Goal: Transaction & Acquisition: Obtain resource

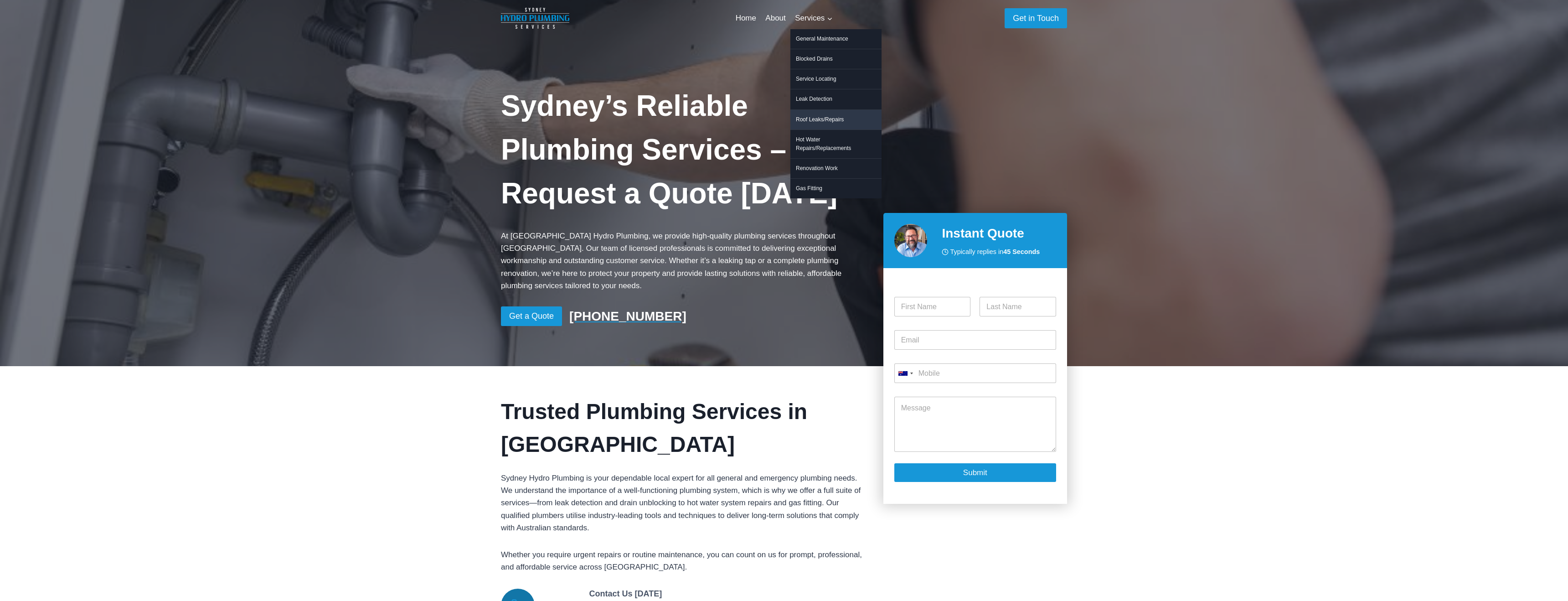
click at [821, 122] on link "Roof Leaks/Repairs" at bounding box center [836, 120] width 91 height 20
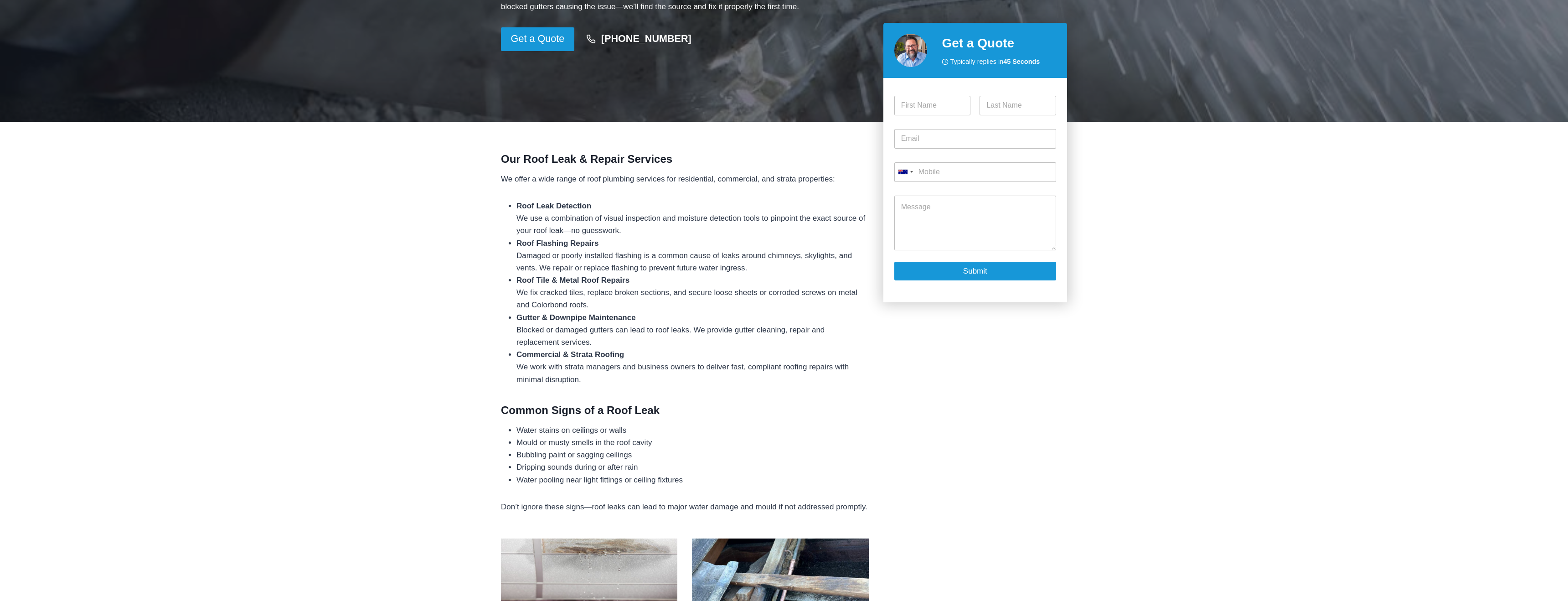
scroll to position [278, 0]
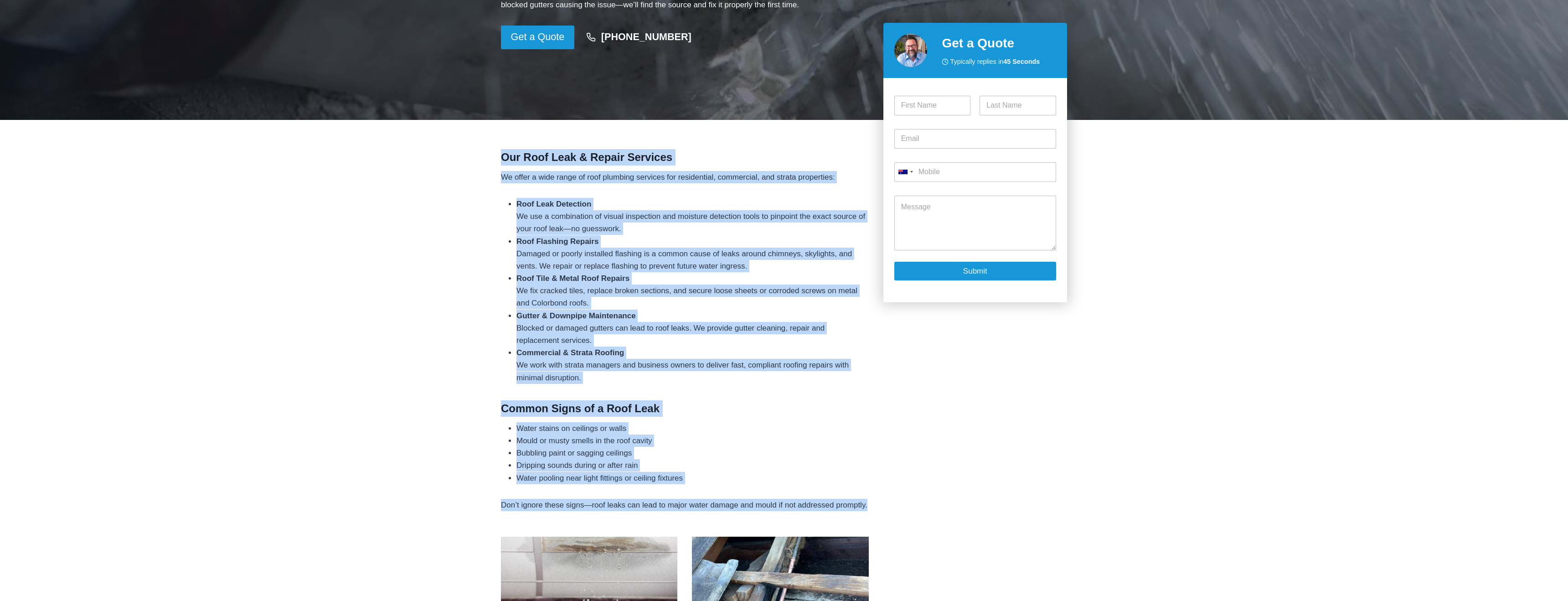
drag, startPoint x: 501, startPoint y: 158, endPoint x: 749, endPoint y: 517, distance: 436.3
click at [749, 517] on div "Our Roof Leak & Repair Services We offer a wide range of roof plumbing services…" at bounding box center [684, 570] width 368 height 843
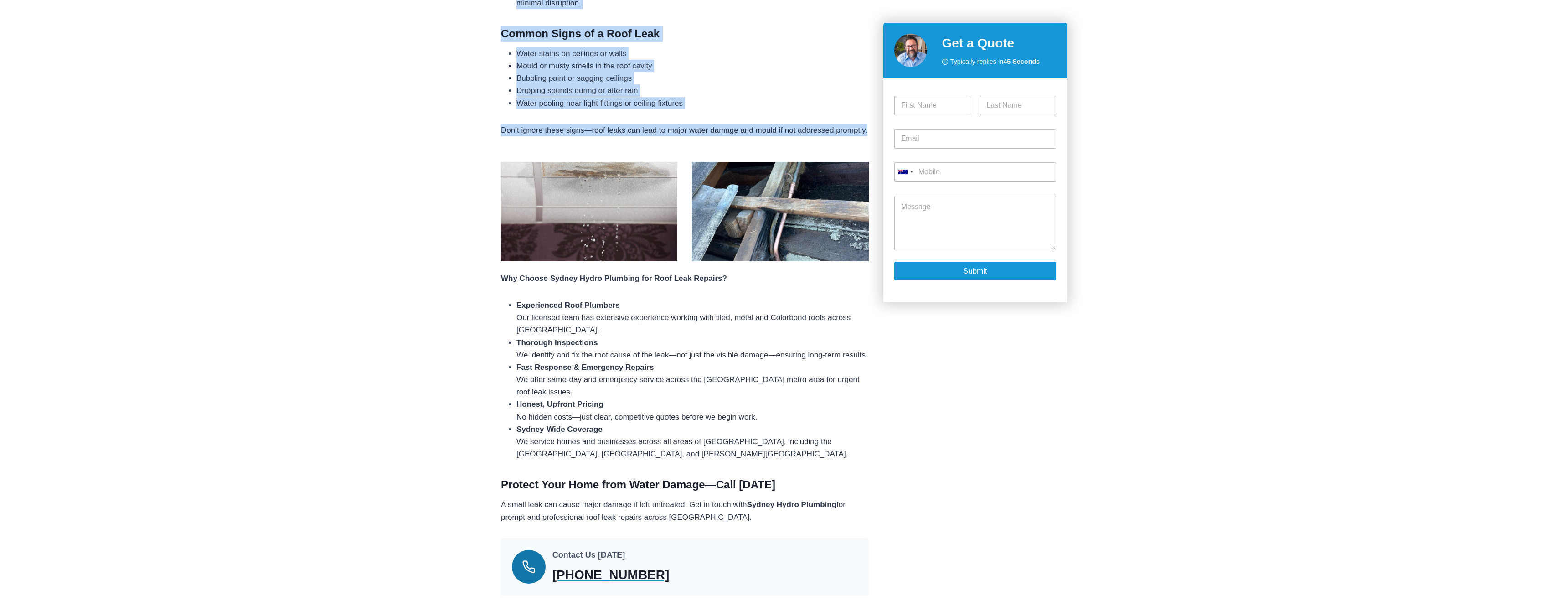
scroll to position [690, 0]
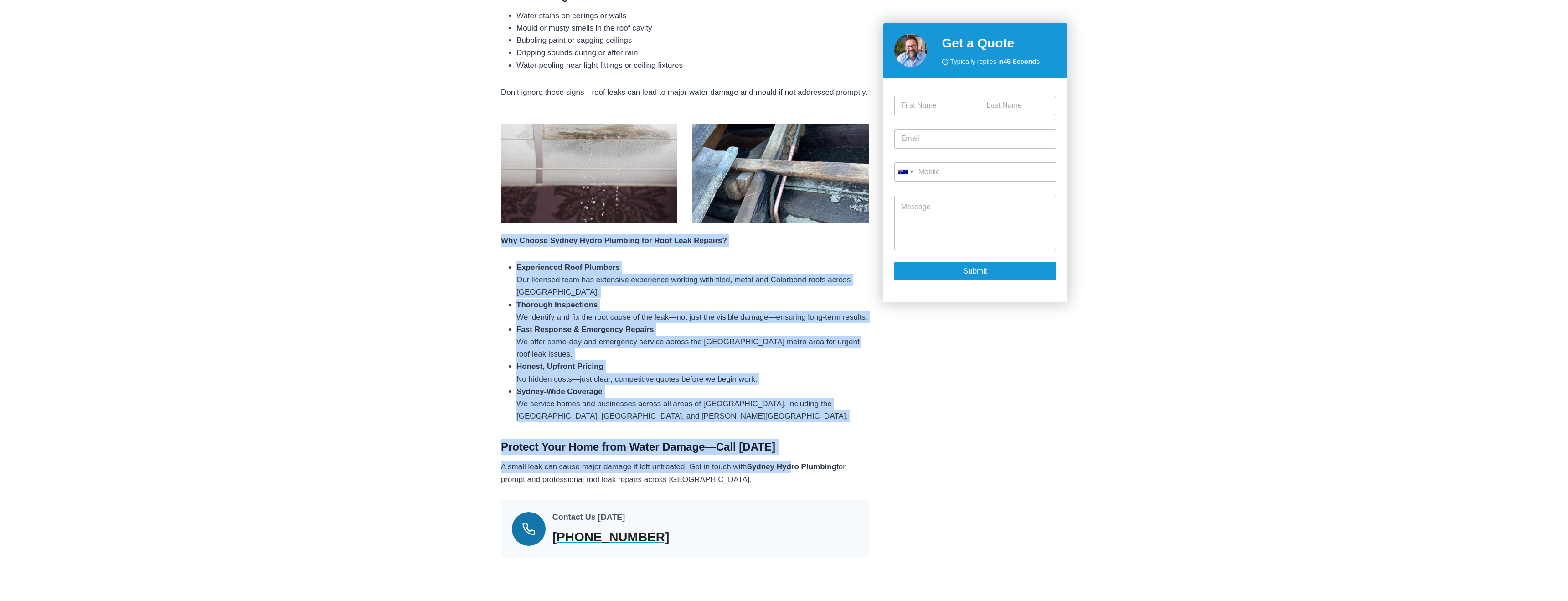
drag, startPoint x: 502, startPoint y: 252, endPoint x: 794, endPoint y: 483, distance: 372.3
click at [794, 483] on div "Our Roof Leak & Repair Services We offer a wide range of roof plumbing services…" at bounding box center [684, 158] width 368 height 843
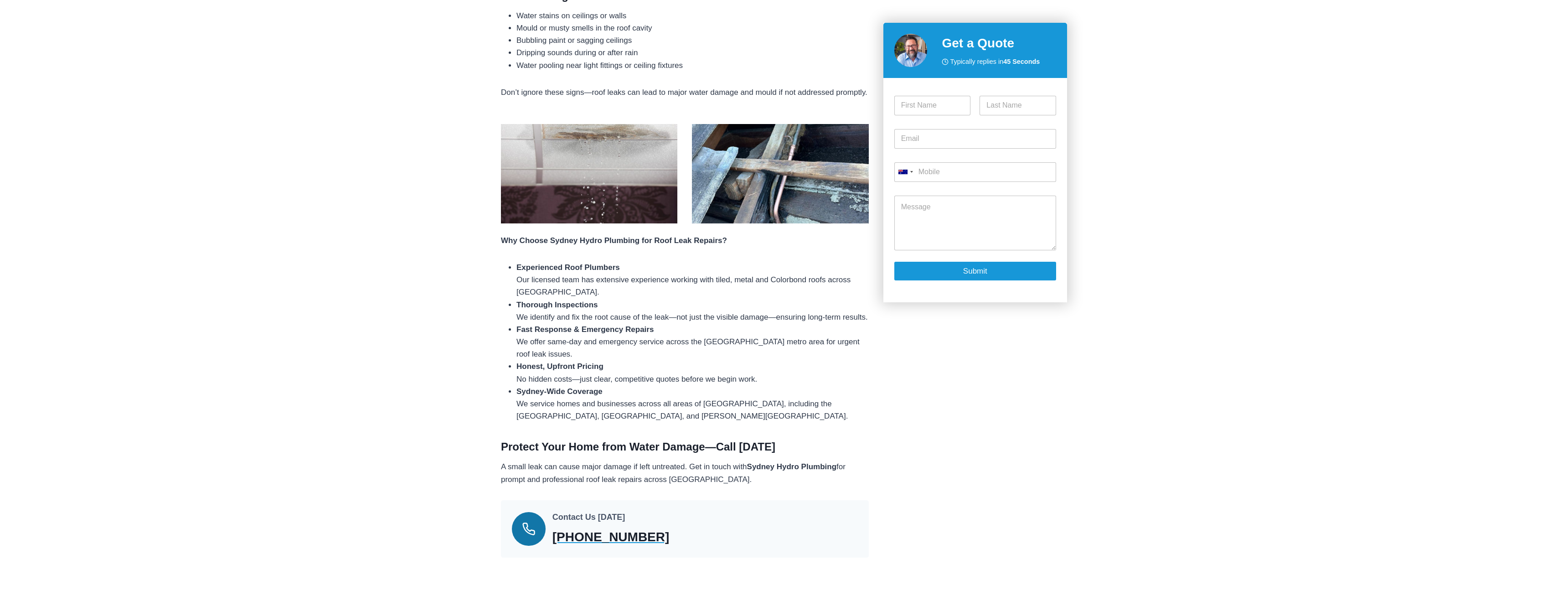
click at [735, 453] on strong "Protect Your Home from Water Damage—Call [DATE]" at bounding box center [638, 447] width 274 height 12
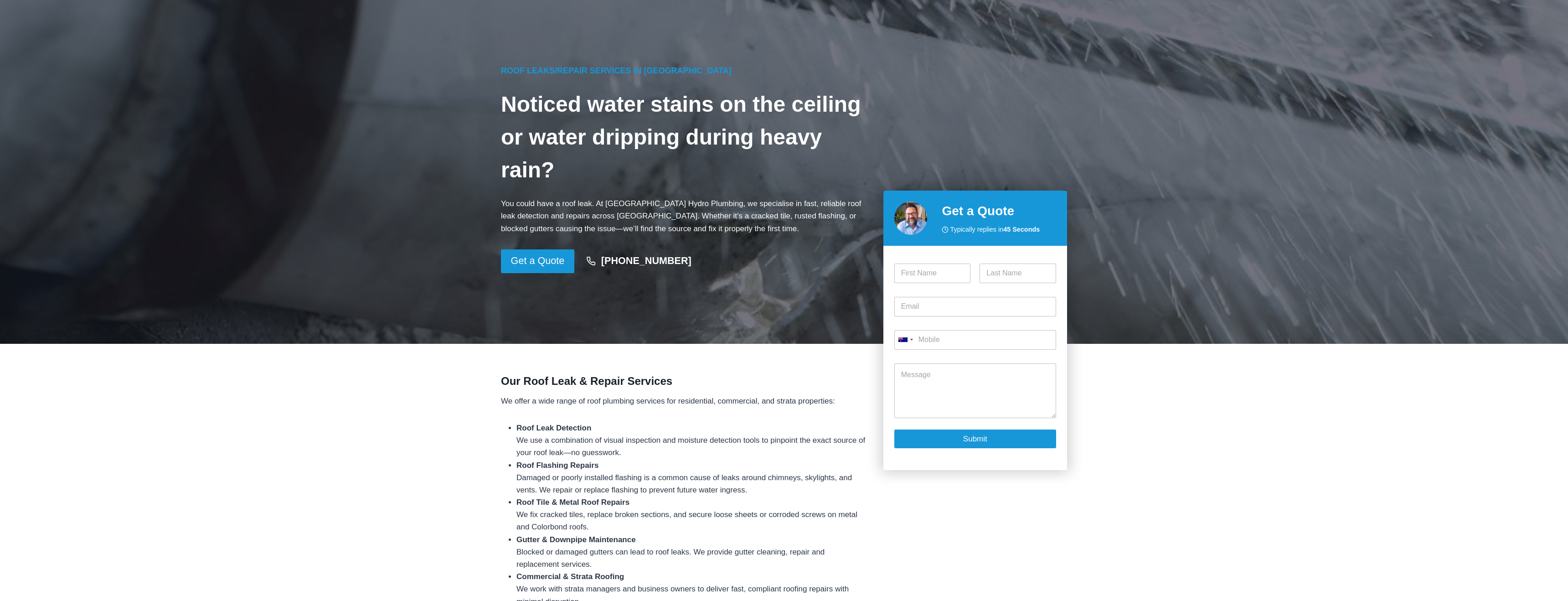
scroll to position [55, 0]
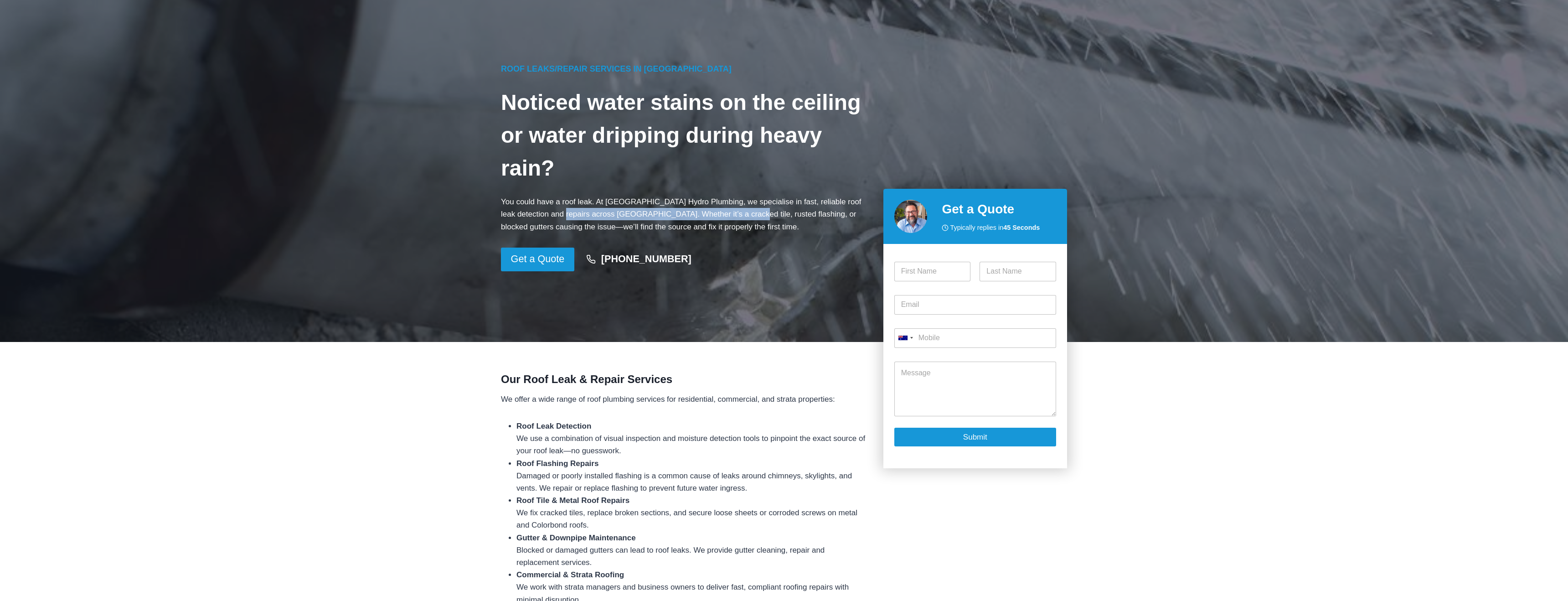
drag, startPoint x: 554, startPoint y: 194, endPoint x: 735, endPoint y: 194, distance: 181.0
click at [735, 196] on p "You could have a roof leak. At Sydney Hydro Plumbing, we specialise in fast, re…" at bounding box center [684, 214] width 368 height 37
click at [695, 196] on p "You could have a roof leak. At Sydney Hydro Plumbing, we specialise in fast, re…" at bounding box center [684, 214] width 368 height 37
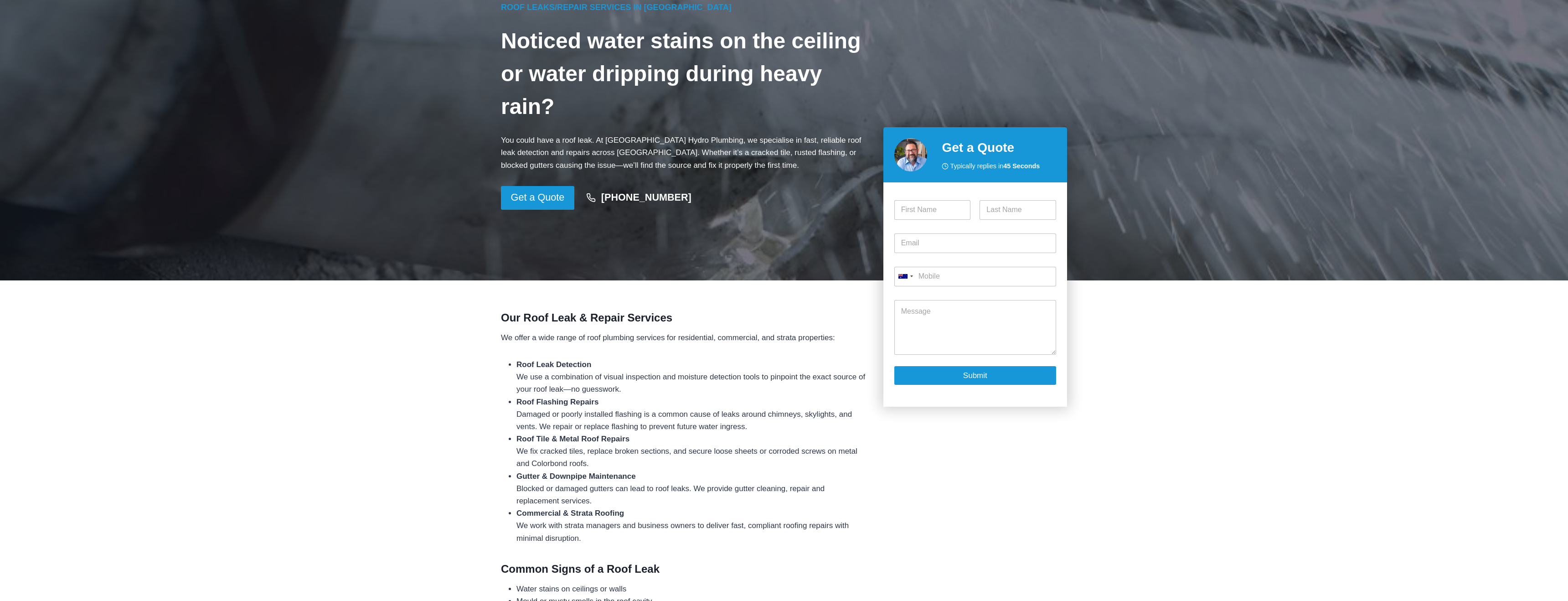
scroll to position [146, 0]
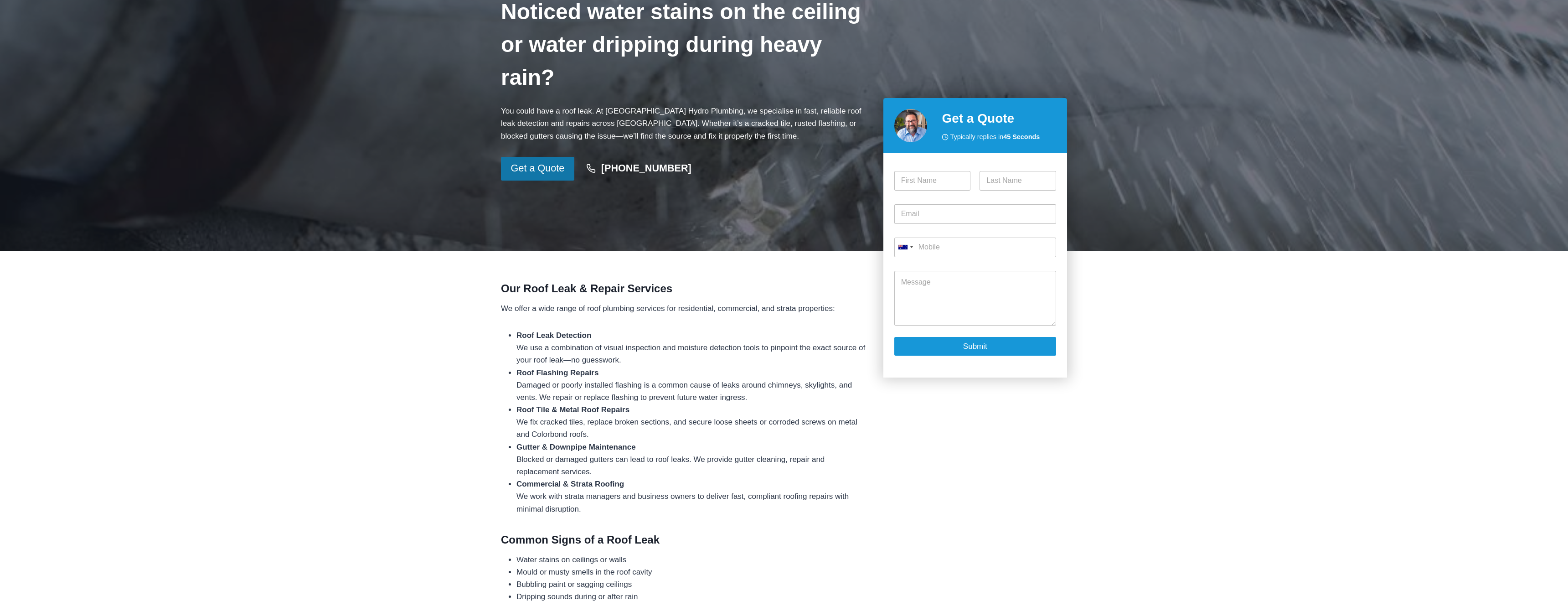
click at [542, 161] on span "Get a Quote" at bounding box center [538, 168] width 54 height 16
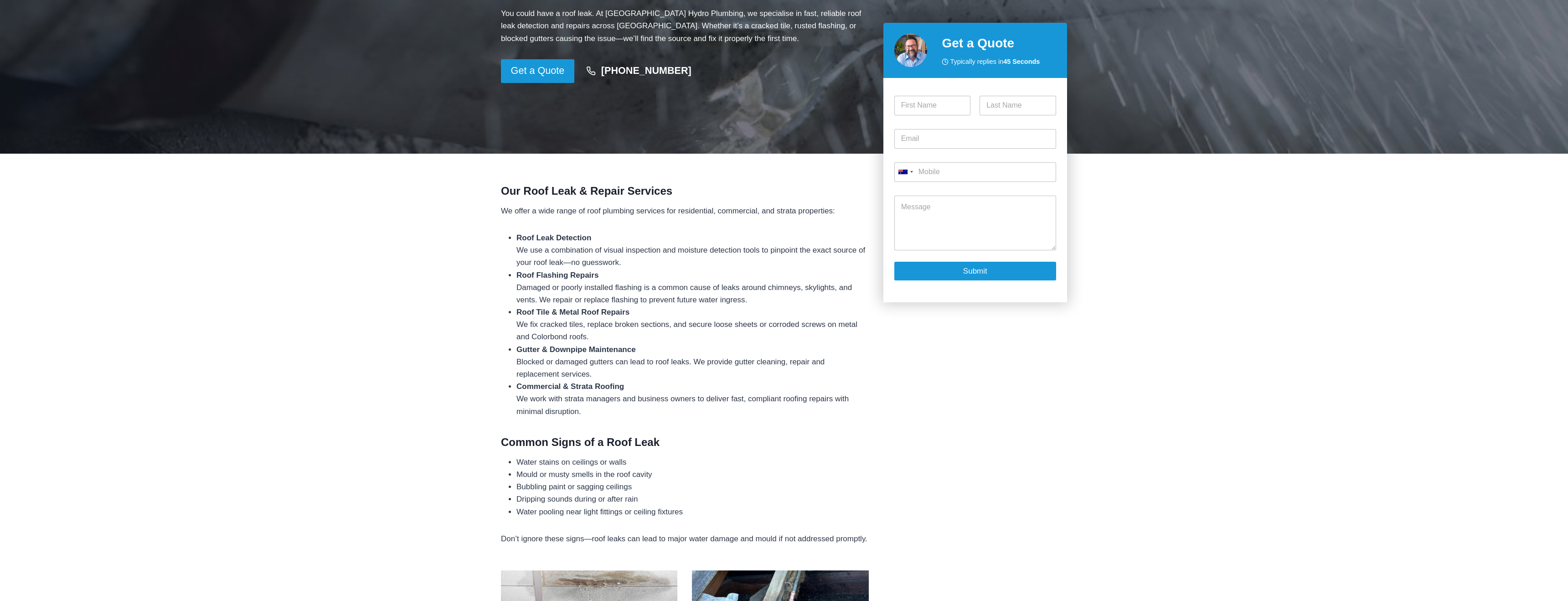
scroll to position [276, 0]
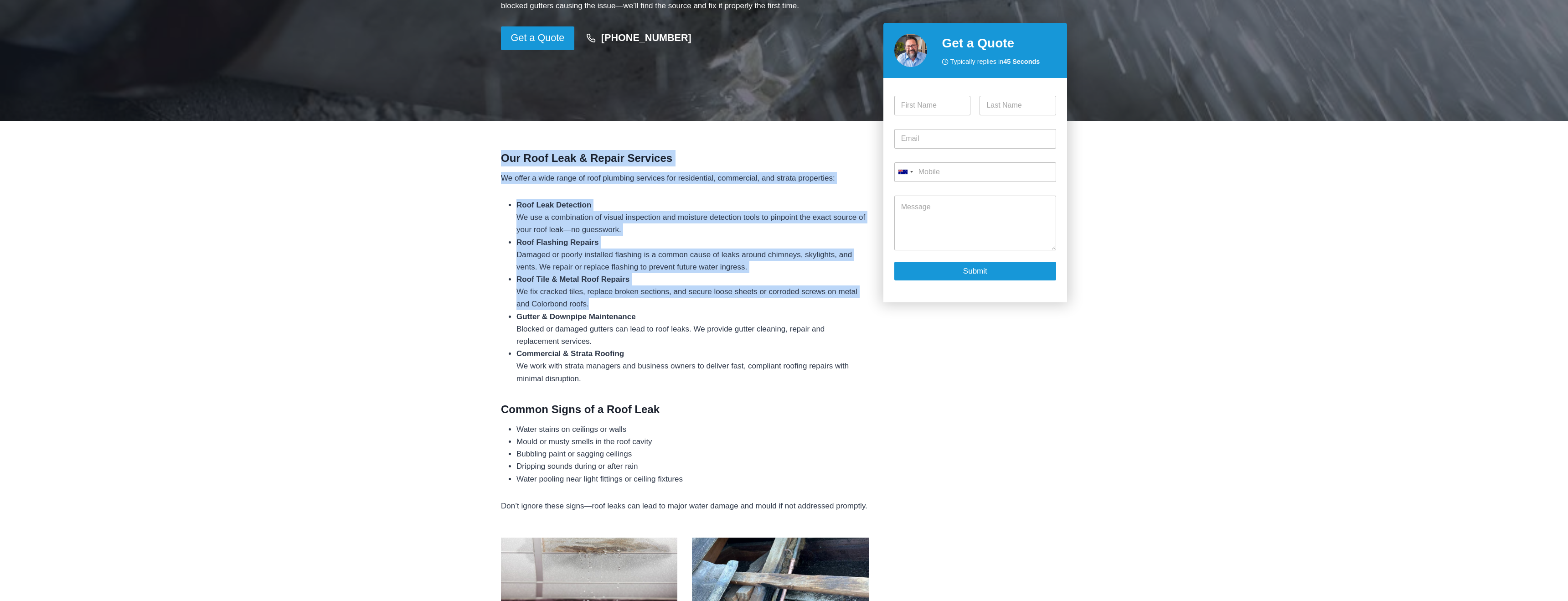
drag, startPoint x: 502, startPoint y: 158, endPoint x: 653, endPoint y: 300, distance: 207.3
click at [653, 300] on div "Our Roof Leak & Repair Services We offer a wide range of roof plumbing services…" at bounding box center [684, 571] width 368 height 843
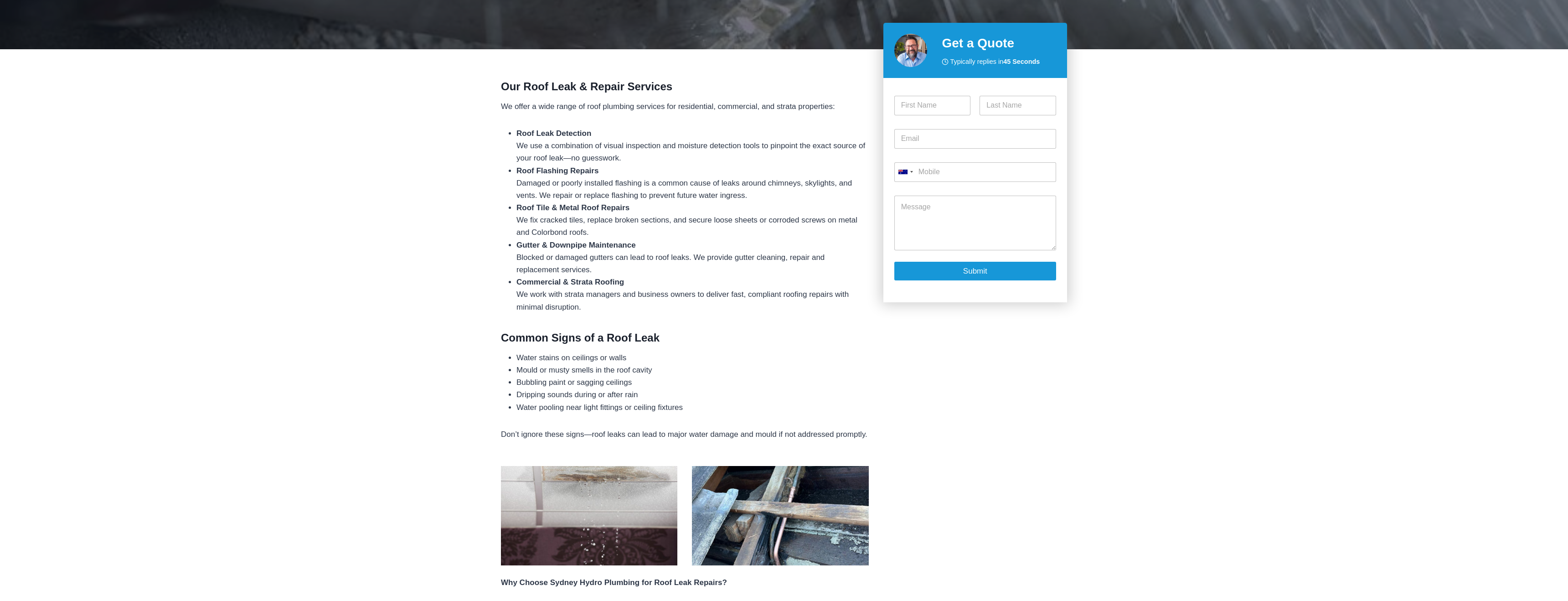
click at [651, 269] on li "Gutter & Downpipe Maintenance Blocked or damaged gutters can lead to roof leaks…" at bounding box center [693, 257] width 352 height 37
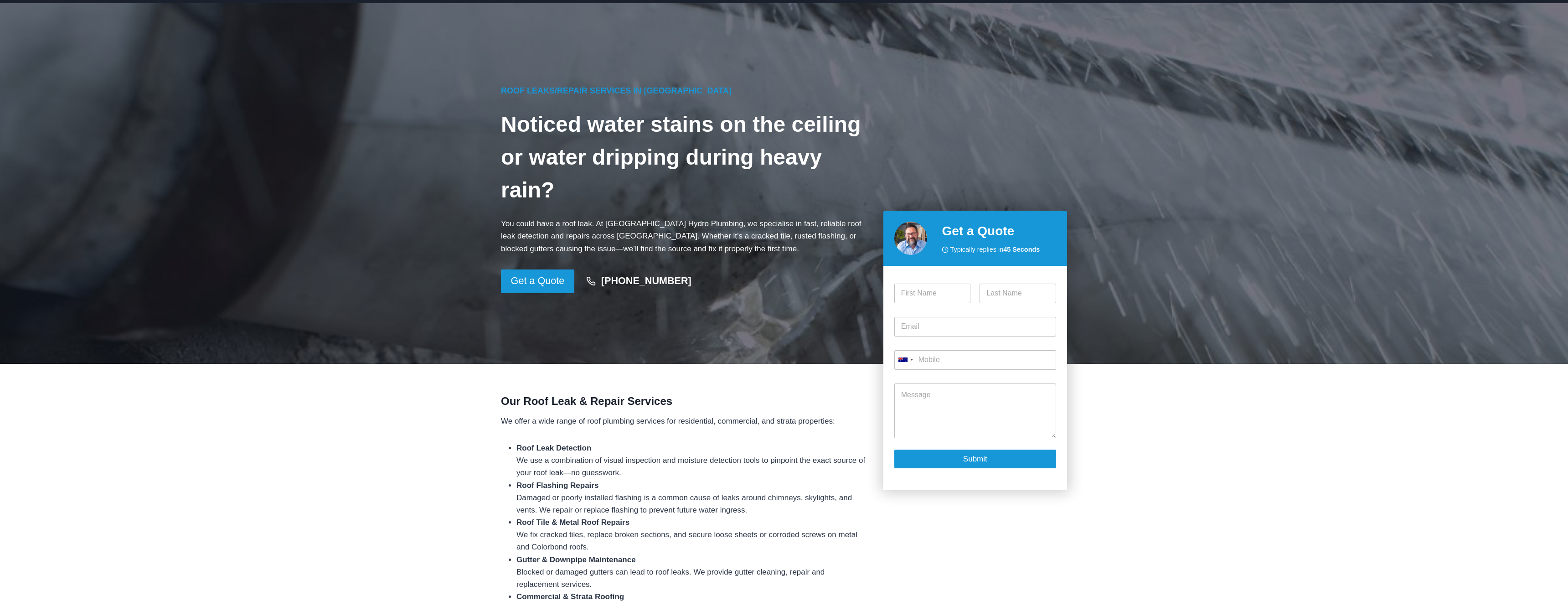
scroll to position [0, 0]
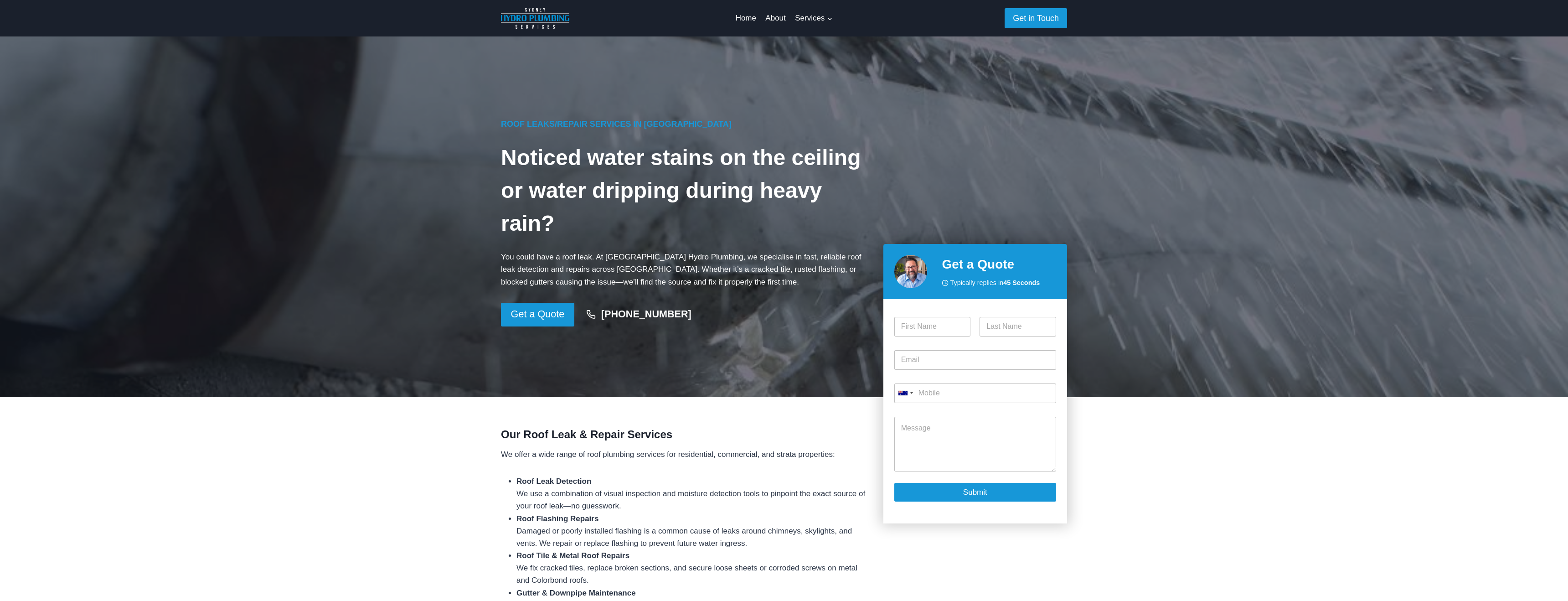
click at [650, 223] on div "Roof Leaks/Repair Services in Sydney Noticed water stains on the ceiling or wat…" at bounding box center [684, 216] width 368 height 219
